Goal: Find specific page/section: Find specific page/section

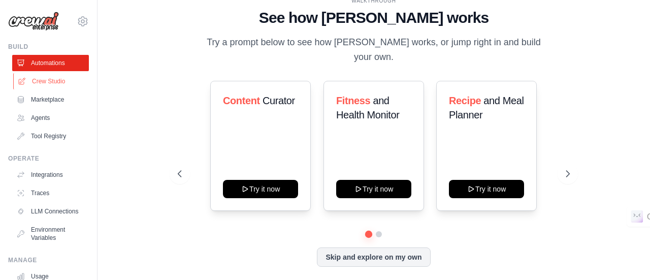
click at [58, 79] on link "Crew Studio" at bounding box center [51, 81] width 77 height 16
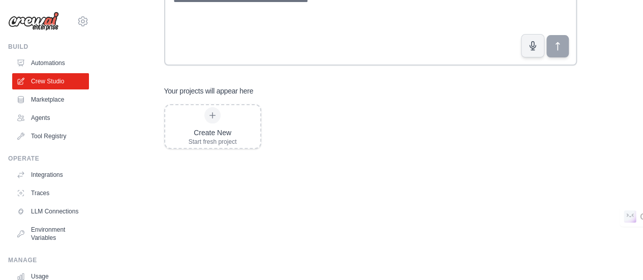
scroll to position [126, 0]
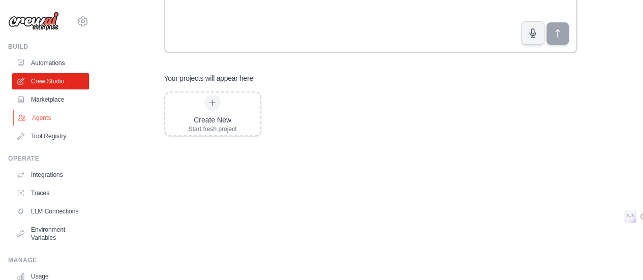
click at [49, 114] on link "Agents" at bounding box center [51, 118] width 77 height 16
